Goal: Information Seeking & Learning: Learn about a topic

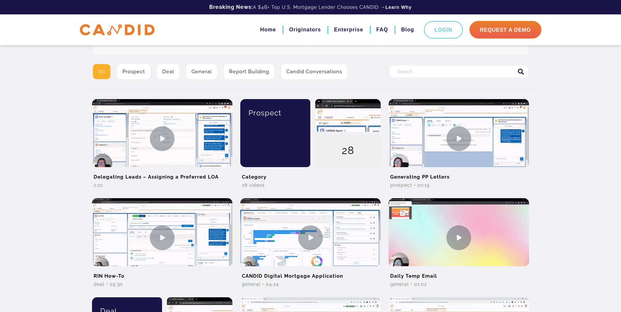
scroll to position [44, 0]
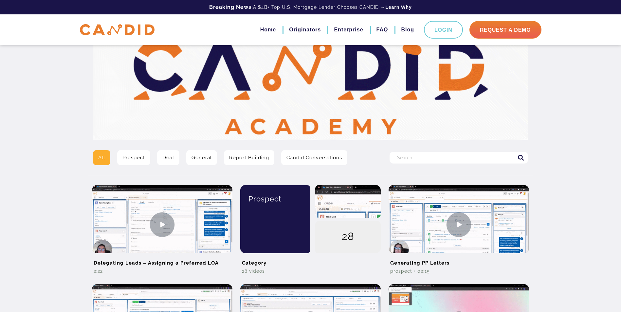
click at [465, 157] on input "Search for:" at bounding box center [458, 158] width 138 height 12
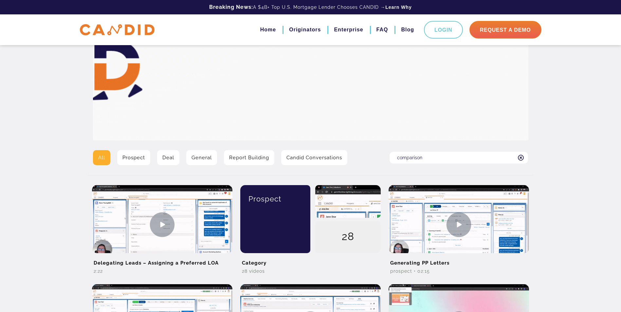
type input "comparison"
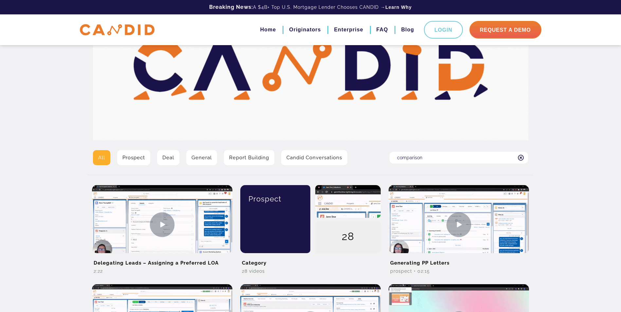
click at [423, 157] on input "comparison" at bounding box center [458, 158] width 138 height 12
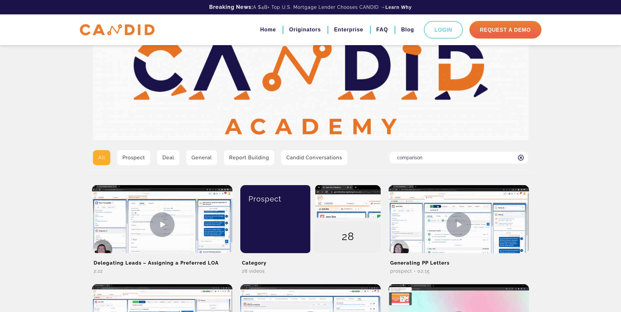
click at [521, 158] on icon at bounding box center [521, 158] width 6 height 6
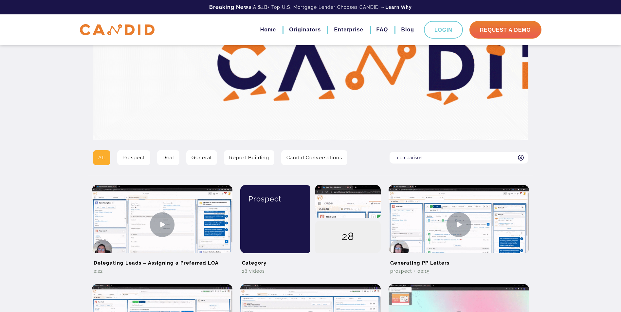
click at [521, 158] on input "comparison" at bounding box center [458, 158] width 138 height 12
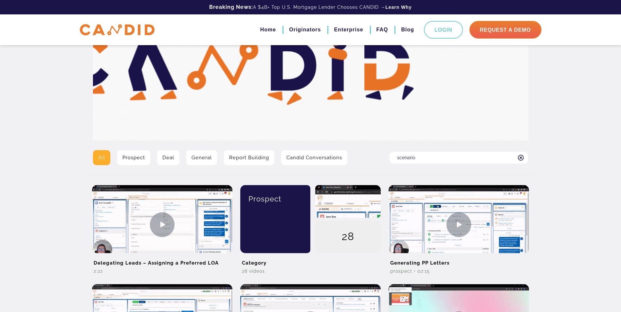
type input "scenario"
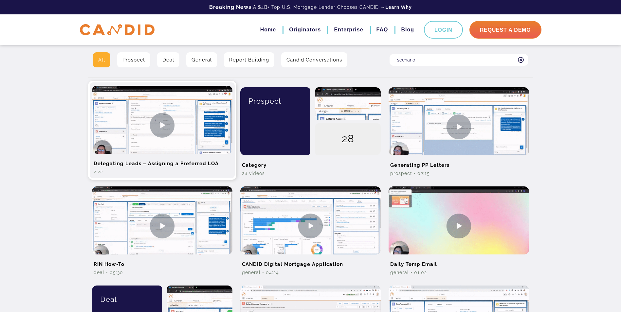
scroll to position [142, 0]
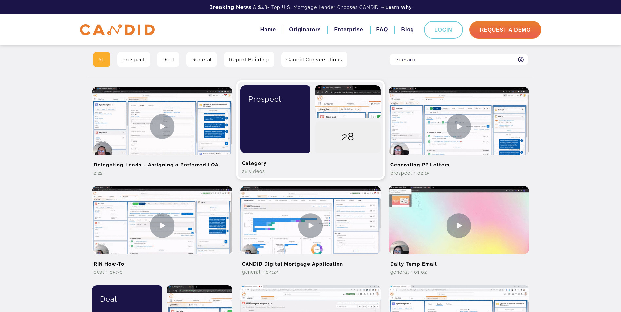
click at [278, 142] on div "Prospect" at bounding box center [272, 119] width 75 height 68
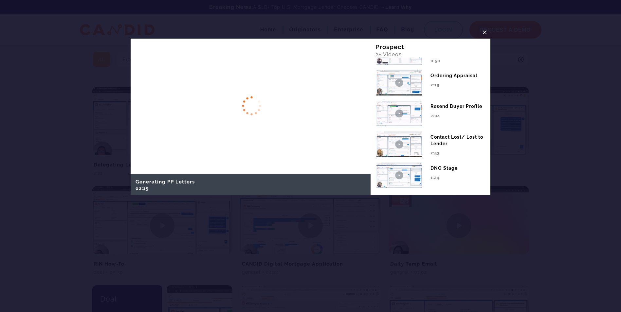
scroll to position [687, 0]
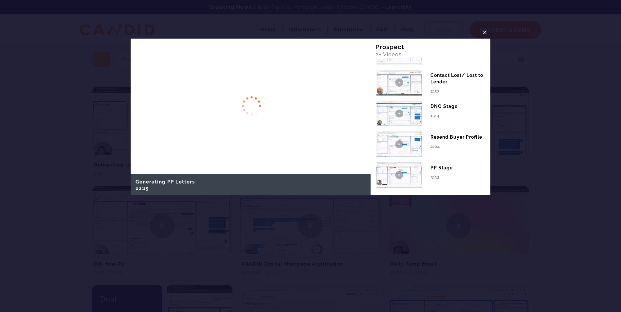
click at [482, 32] on span "×" at bounding box center [484, 32] width 5 height 10
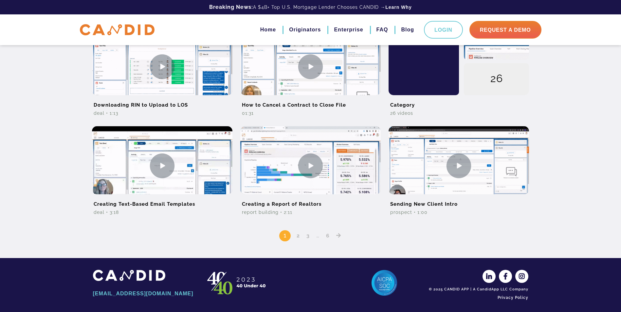
scroll to position [502, 0]
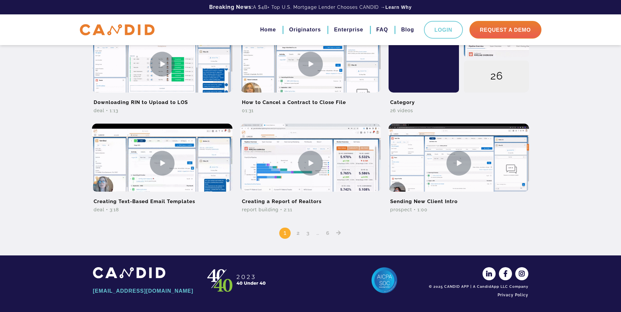
click at [296, 235] on link "2" at bounding box center [298, 233] width 8 height 6
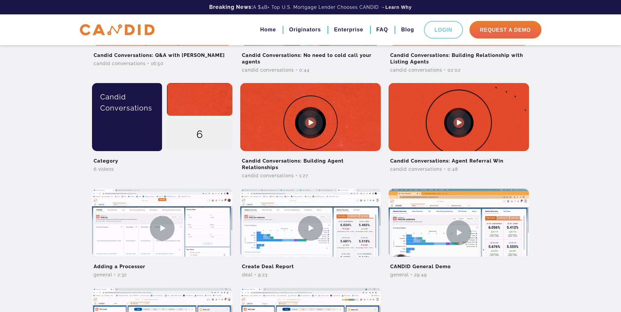
scroll to position [360, 0]
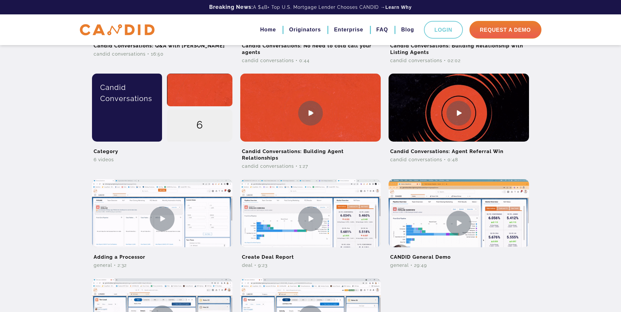
click at [22, 220] on div "All Prospect Deal General Report Building Candid Conversations Search for: Effi…" at bounding box center [310, 28] width 621 height 777
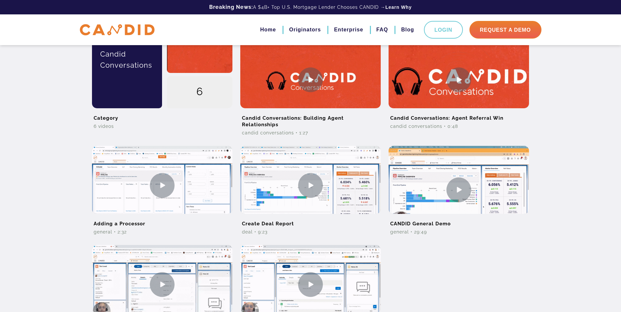
scroll to position [458, 0]
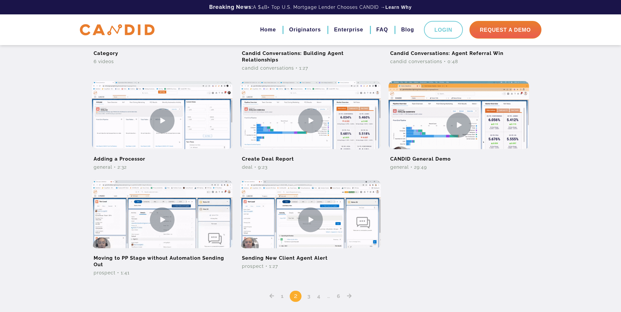
click at [311, 298] on link "3" at bounding box center [309, 296] width 8 height 6
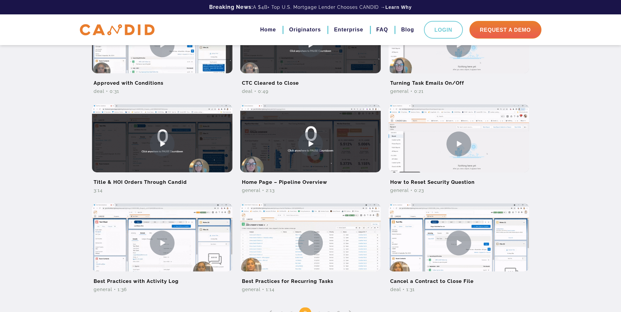
scroll to position [360, 0]
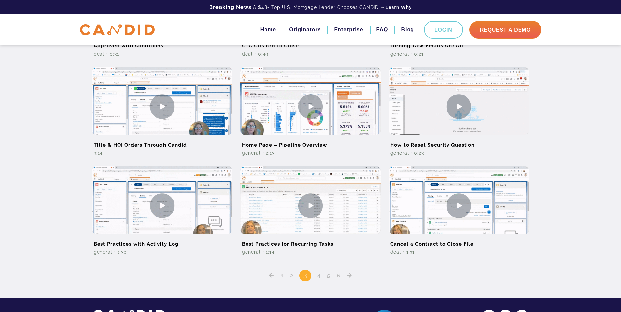
click at [317, 276] on link "4" at bounding box center [319, 276] width 8 height 6
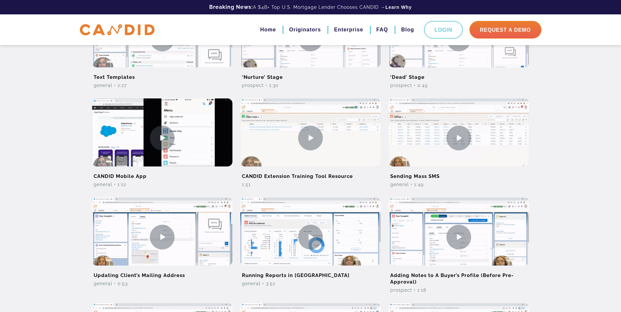
scroll to position [229, 0]
